Goal: Information Seeking & Learning: Learn about a topic

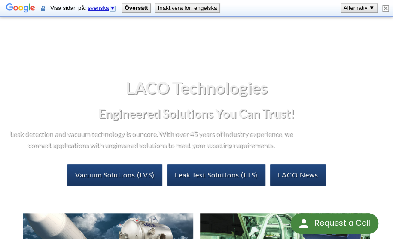
scroll to position [134, 0]
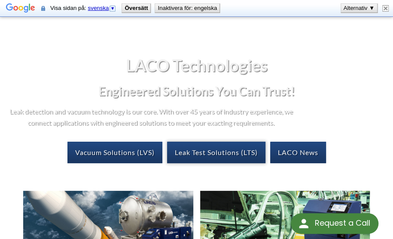
click at [220, 152] on link "Leak Test Solutions (LTS)" at bounding box center [216, 151] width 98 height 21
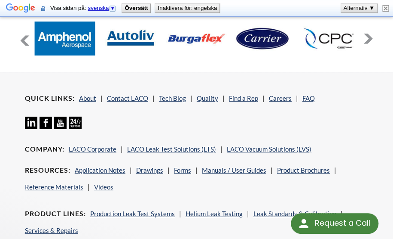
scroll to position [939, 0]
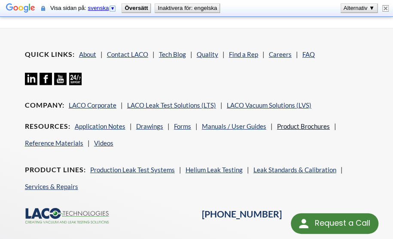
click at [298, 122] on link "Product Brochures" at bounding box center [303, 126] width 53 height 8
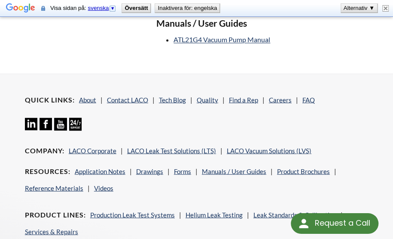
scroll to position [536, 0]
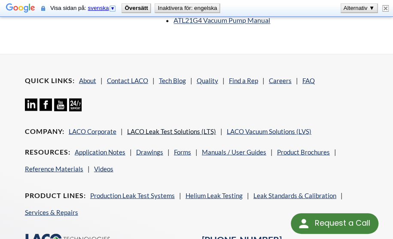
click at [173, 135] on link "LACO Leak Test Solutions (LTS)" at bounding box center [171, 131] width 89 height 8
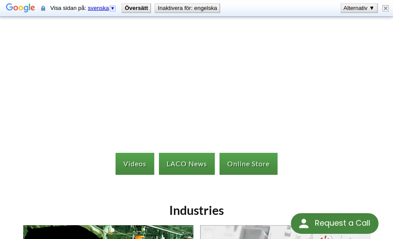
scroll to position [89, 0]
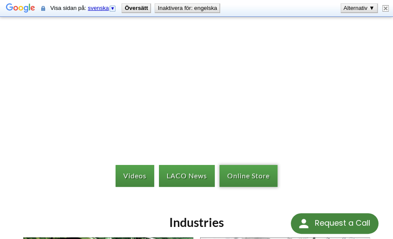
click at [248, 176] on link "Online Store" at bounding box center [249, 175] width 58 height 21
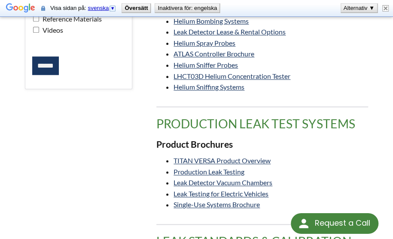
scroll to position [268, 0]
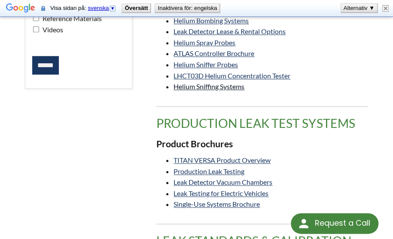
click at [189, 87] on link "Helium Sniffing Systems" at bounding box center [209, 86] width 71 height 8
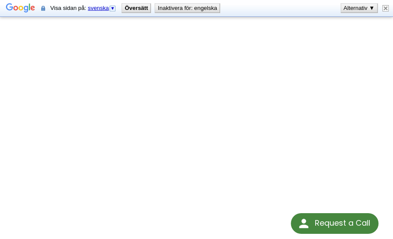
scroll to position [134, 0]
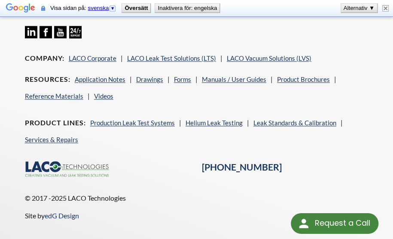
scroll to position [402, 0]
